Goal: Navigation & Orientation: Understand site structure

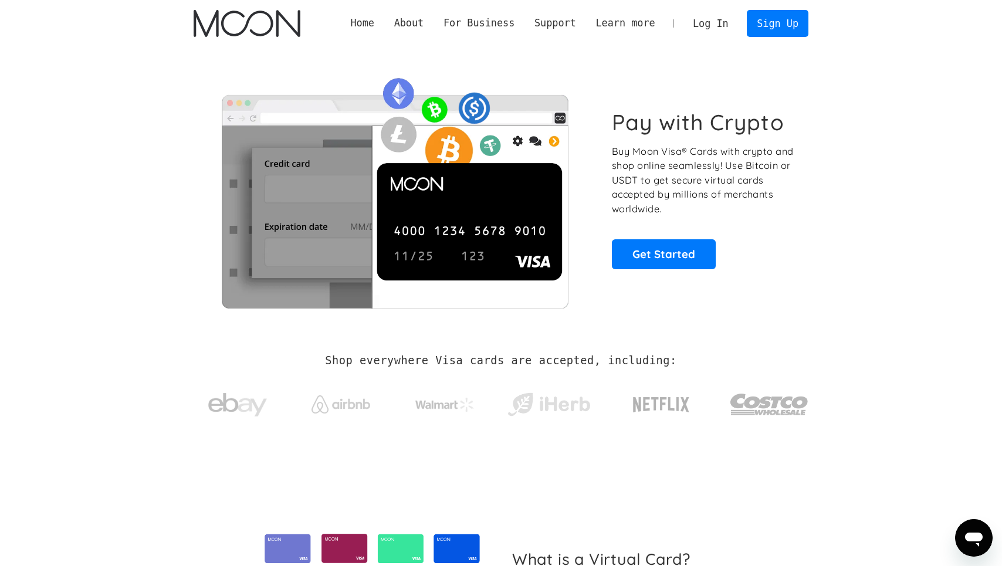
click at [373, 23] on link "Home" at bounding box center [362, 23] width 43 height 15
click at [410, 26] on div "About" at bounding box center [409, 23] width 30 height 15
click at [477, 27] on div "For Business" at bounding box center [479, 23] width 71 height 15
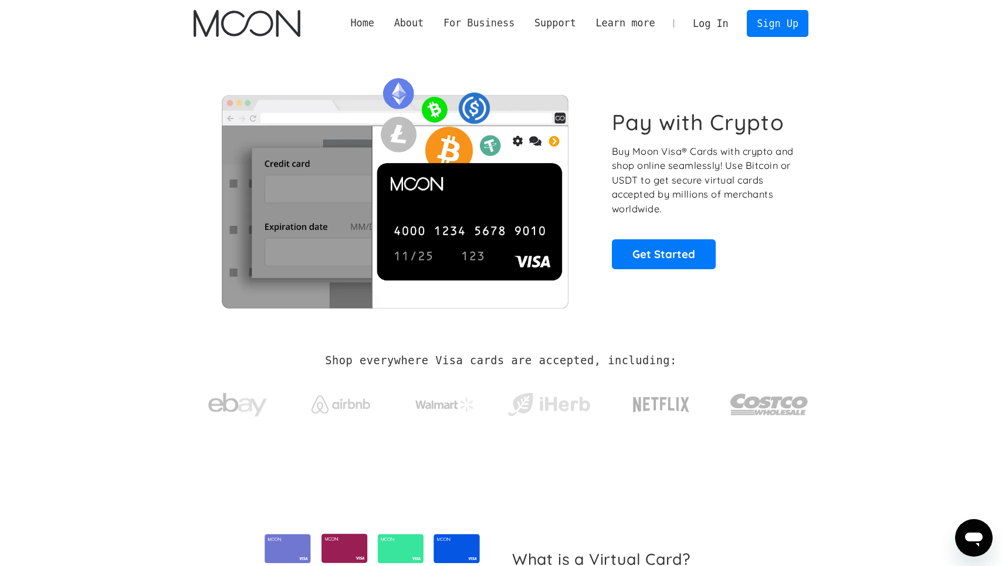
click at [477, 27] on div "For Business" at bounding box center [479, 23] width 71 height 15
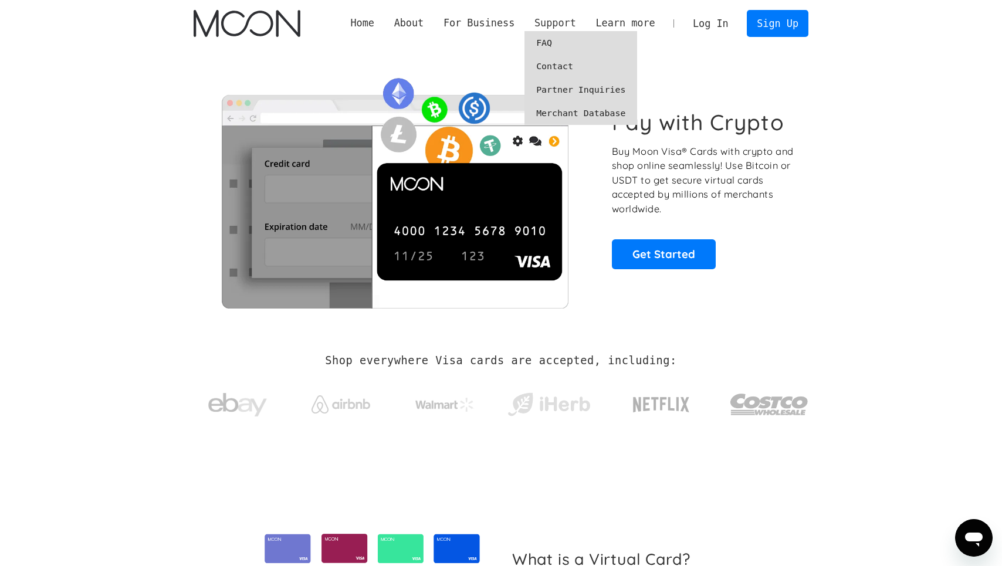
click at [544, 27] on div "Support" at bounding box center [556, 23] width 42 height 15
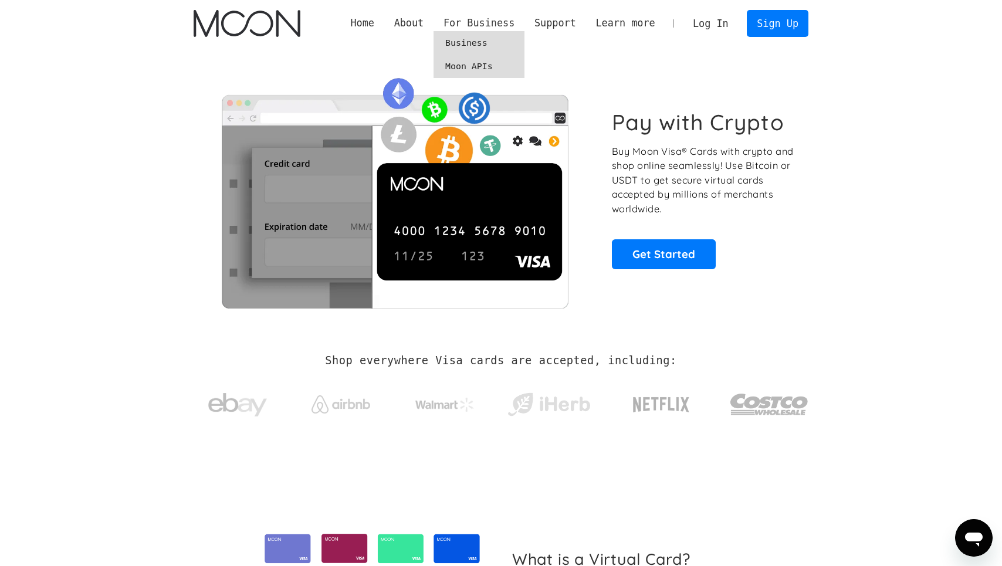
click at [499, 27] on div "For Business" at bounding box center [479, 23] width 71 height 15
click at [110, 245] on section "Pay with Crypto Buy Moon Visa® Cards with crypto and shop online seamlessly! Us…" at bounding box center [501, 189] width 1002 height 285
